Goal: Task Accomplishment & Management: Use online tool/utility

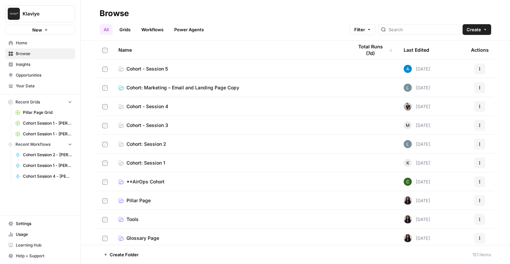
click at [33, 247] on span "Learning Hub" at bounding box center [44, 246] width 56 height 6
click at [161, 90] on span "Cohort: Marketing – Email and Landing Page Copy" at bounding box center [183, 87] width 113 height 7
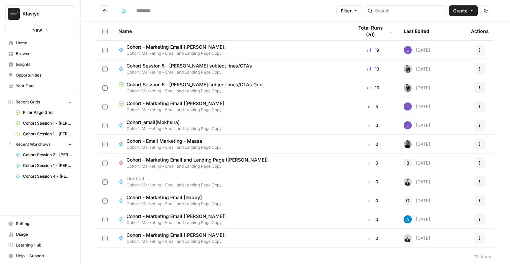
type input "**********"
click at [159, 63] on span "Cohort Session 5 - [PERSON_NAME] subject lines/CTAs" at bounding box center [190, 66] width 126 height 7
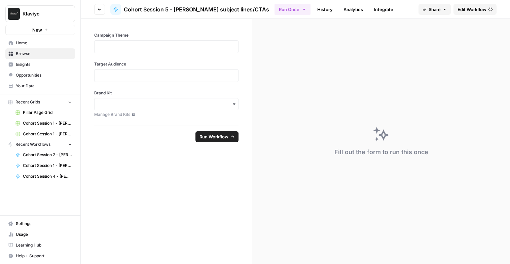
click at [466, 12] on span "Edit Workflow" at bounding box center [472, 9] width 29 height 7
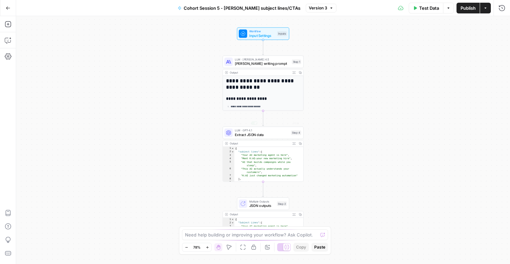
click at [262, 85] on h1 "**********" at bounding box center [261, 84] width 71 height 12
click at [262, 60] on span "LLM · [PERSON_NAME] 4.5" at bounding box center [262, 60] width 55 height 4
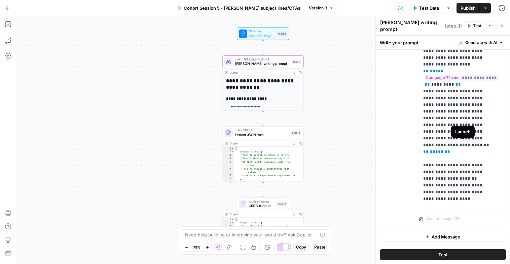
scroll to position [191, 0]
click at [9, 4] on button "Go Back" at bounding box center [8, 8] width 12 height 12
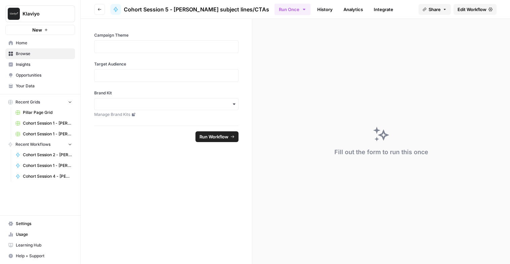
click at [27, 52] on span "Browse" at bounding box center [44, 54] width 56 height 6
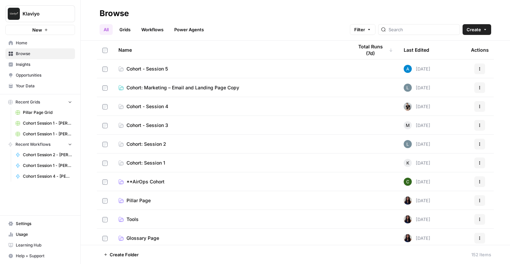
click at [148, 106] on span "Cohort - Session 4" at bounding box center [148, 106] width 42 height 7
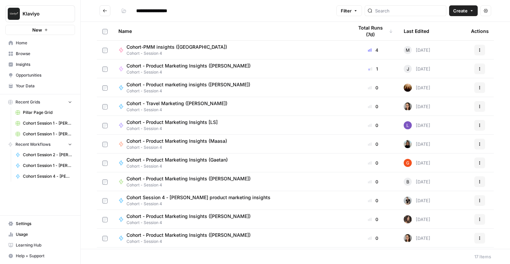
click at [190, 197] on span "Cohort Session 4 - [PERSON_NAME] product marketing insights" at bounding box center [199, 197] width 144 height 7
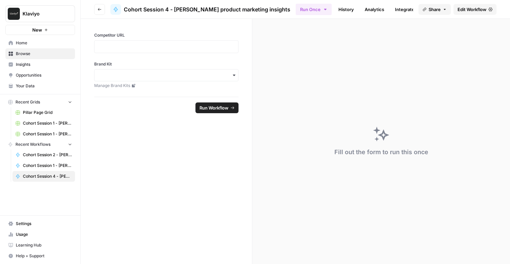
click at [461, 10] on span "Edit Workflow" at bounding box center [472, 9] width 29 height 7
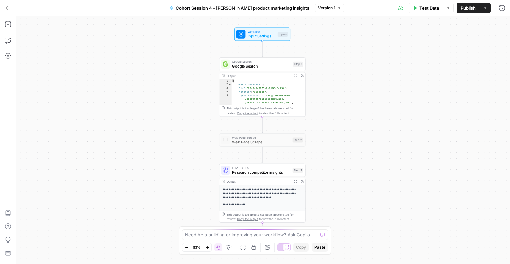
click at [271, 65] on span "Google Search" at bounding box center [261, 67] width 59 height 6
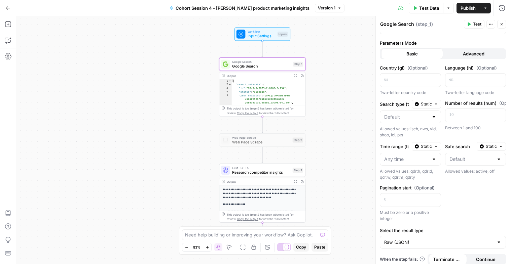
scroll to position [56, 0]
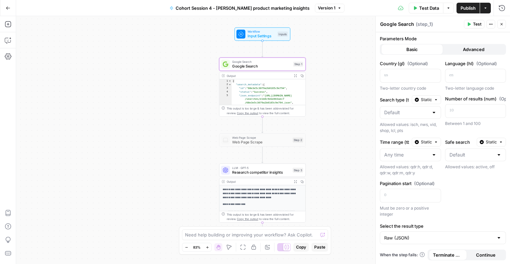
type textarea "**********"
click at [257, 91] on div "{ "search_metadata" : { "id" : "68e3e5c3079a2b0165c9e794" , "status" : "Success…" at bounding box center [267, 103] width 70 height 48
click at [295, 75] on icon "button" at bounding box center [295, 75] width 3 height 3
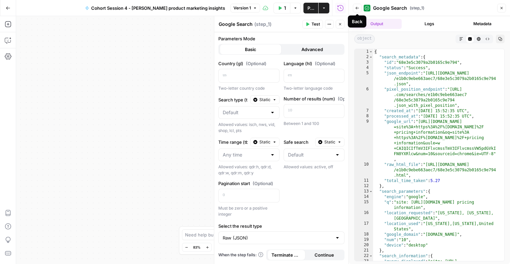
click at [357, 10] on icon "button" at bounding box center [357, 8] width 4 height 4
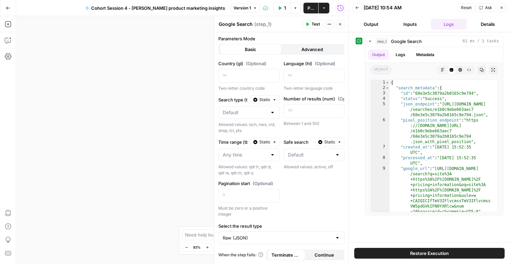
click at [357, 8] on icon "button" at bounding box center [357, 8] width 4 height 4
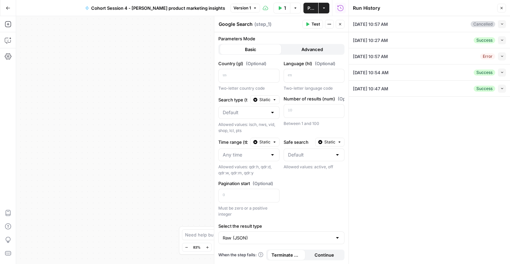
click at [501, 9] on icon "button" at bounding box center [502, 8] width 4 height 4
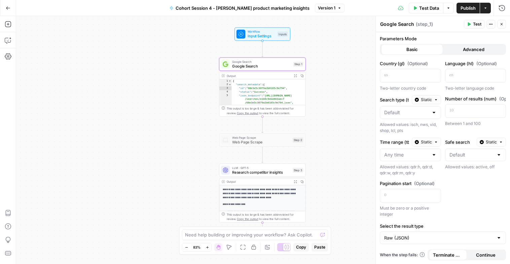
click at [448, 11] on button "Options" at bounding box center [448, 8] width 11 height 11
click at [502, 26] on button "Close" at bounding box center [501, 24] width 9 height 9
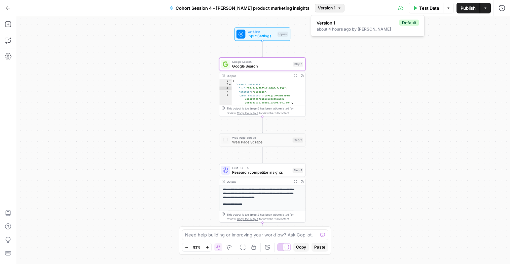
click at [325, 9] on span "Version 1" at bounding box center [326, 8] width 17 height 6
click at [9, 8] on icon "button" at bounding box center [8, 8] width 5 height 5
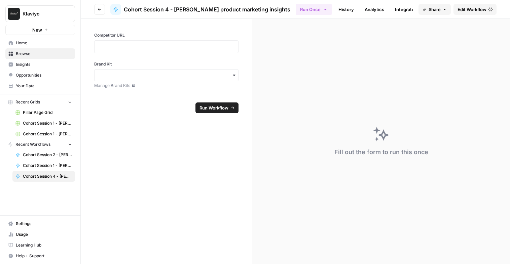
click at [42, 55] on span "Browse" at bounding box center [44, 54] width 56 height 6
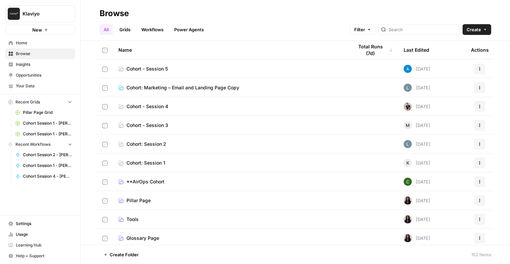
click at [165, 72] on td "Cohort - Session 5" at bounding box center [230, 69] width 235 height 19
click at [163, 69] on span "Cohort - Session 5" at bounding box center [147, 69] width 41 height 7
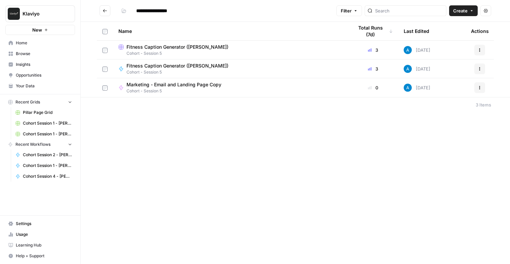
click at [102, 14] on button "Go back" at bounding box center [105, 10] width 11 height 11
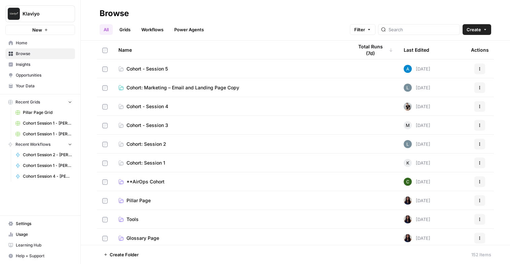
click at [151, 86] on span "Cohort: Marketing – Email and Landing Page Copy" at bounding box center [183, 87] width 113 height 7
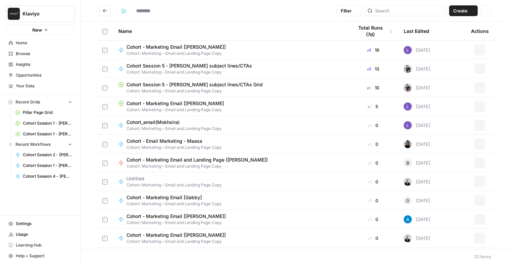
type input "**********"
click at [172, 66] on span "Cohort Session 5 - [PERSON_NAME] subject lines/CTAs" at bounding box center [190, 66] width 126 height 7
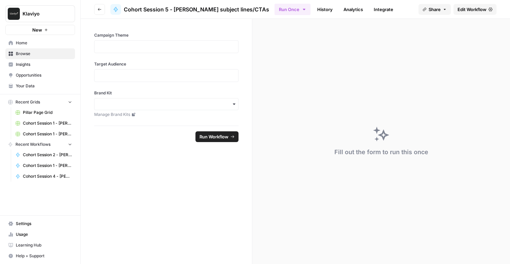
click at [478, 11] on span "Edit Workflow" at bounding box center [472, 9] width 29 height 7
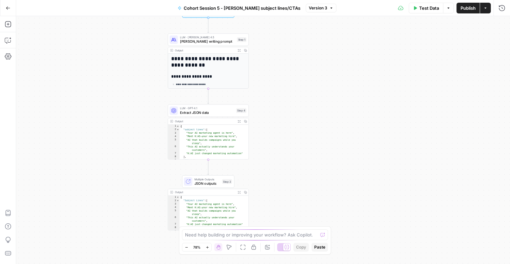
drag, startPoint x: 171, startPoint y: 166, endPoint x: 116, endPoint y: 144, distance: 59.2
click at [116, 144] on div "**********" at bounding box center [263, 140] width 494 height 248
click at [5, 22] on icon "button" at bounding box center [8, 24] width 7 height 7
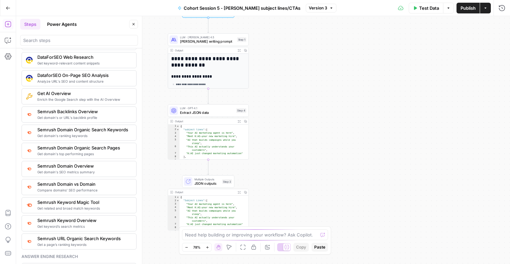
scroll to position [720, 0]
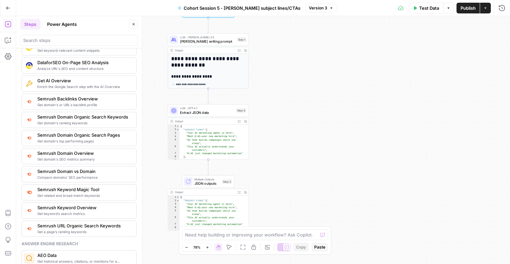
click at [59, 24] on button "Power Agents" at bounding box center [62, 24] width 38 height 11
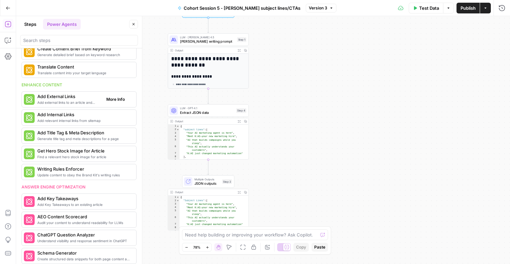
scroll to position [101, 0]
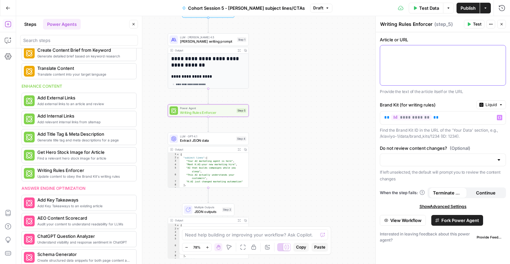
click at [421, 57] on div at bounding box center [443, 65] width 126 height 40
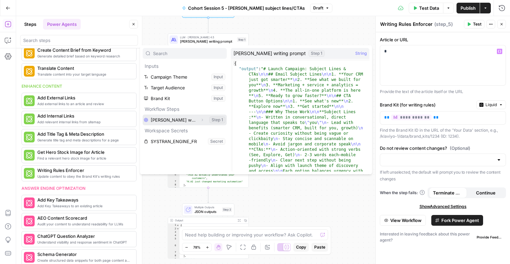
click at [180, 119] on button "Select variable Claude Sonnet writing prompt" at bounding box center [185, 120] width 84 height 11
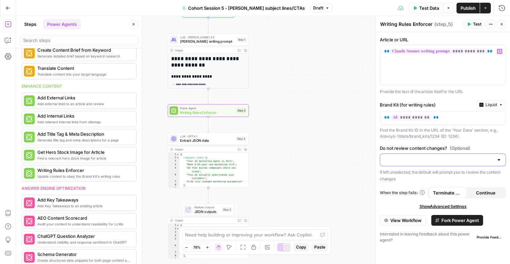
click at [401, 160] on input "Do not review content changes? (Optional)" at bounding box center [438, 160] width 109 height 7
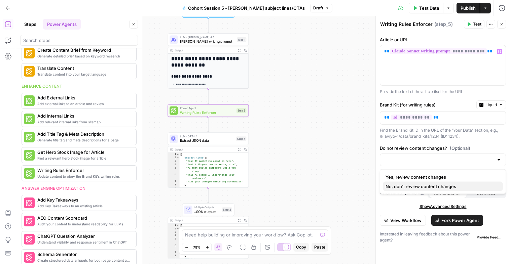
click at [400, 186] on span "No, don't review content changes" at bounding box center [442, 186] width 112 height 7
type input "No, don't review content changes"
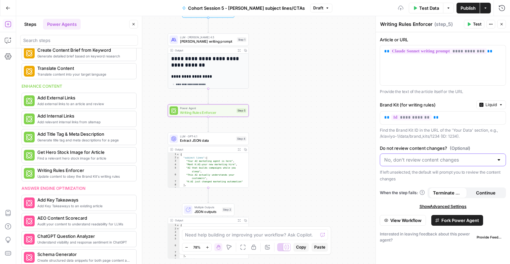
click at [400, 158] on input "Do not review content changes? (Optional)" at bounding box center [438, 160] width 109 height 7
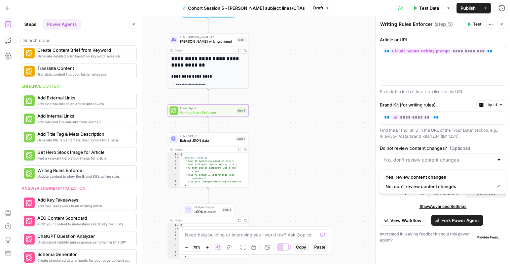
click at [399, 175] on span "Yes, review content changes" at bounding box center [442, 177] width 112 height 7
type input "Yes, review content changes"
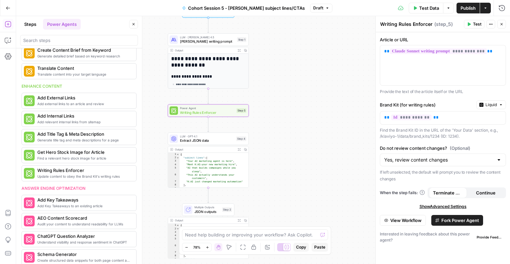
click at [484, 106] on button "Liquid" at bounding box center [491, 105] width 30 height 9
click at [450, 98] on div "**********" at bounding box center [443, 148] width 134 height 232
click at [437, 118] on p "**********" at bounding box center [442, 117] width 117 height 7
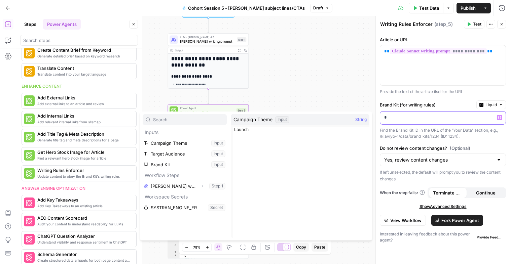
click at [427, 119] on p "*" at bounding box center [442, 117] width 117 height 7
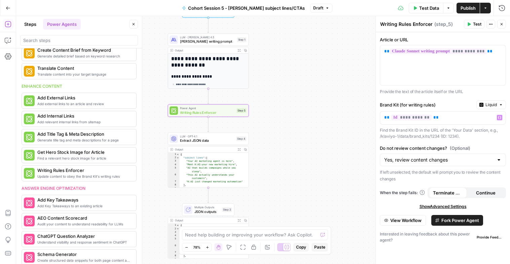
click at [477, 23] on span "Test" at bounding box center [477, 24] width 8 height 6
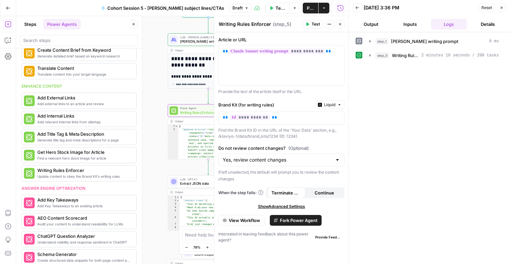
click at [375, 25] on button "Output" at bounding box center [371, 24] width 36 height 11
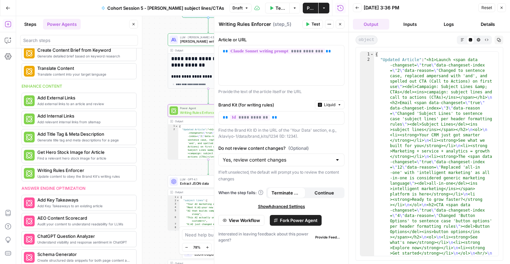
click at [460, 42] on button "Markdown" at bounding box center [462, 40] width 8 height 8
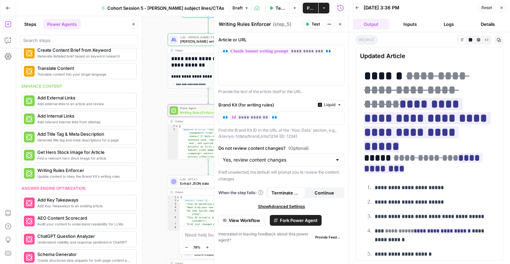
click at [357, 7] on icon "button" at bounding box center [357, 8] width 4 height 4
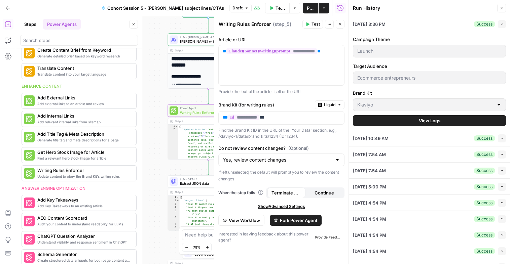
click at [502, 10] on icon "button" at bounding box center [502, 8] width 4 height 4
